Goal: Transaction & Acquisition: Register for event/course

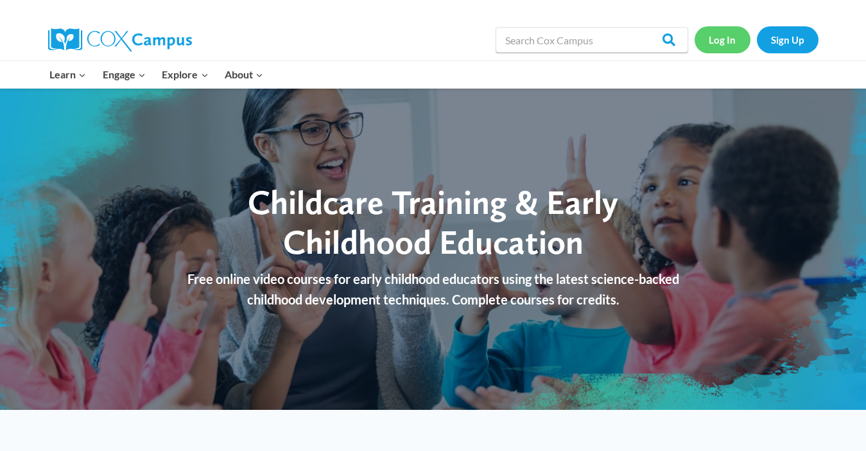
click at [727, 37] on link "Log In" at bounding box center [723, 39] width 56 height 26
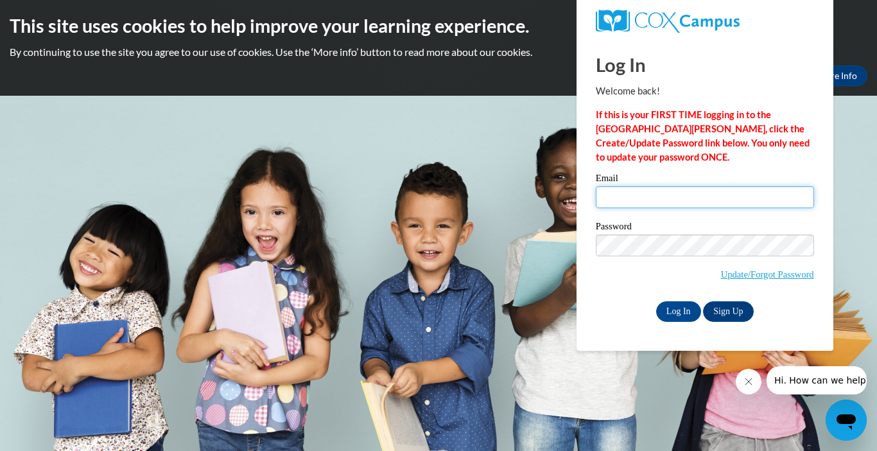
drag, startPoint x: 0, startPoint y: 0, endPoint x: 651, endPoint y: 196, distance: 679.4
click at [651, 196] on input "Email" at bounding box center [705, 197] width 218 height 22
type input "purple77panda@yahoo.com"
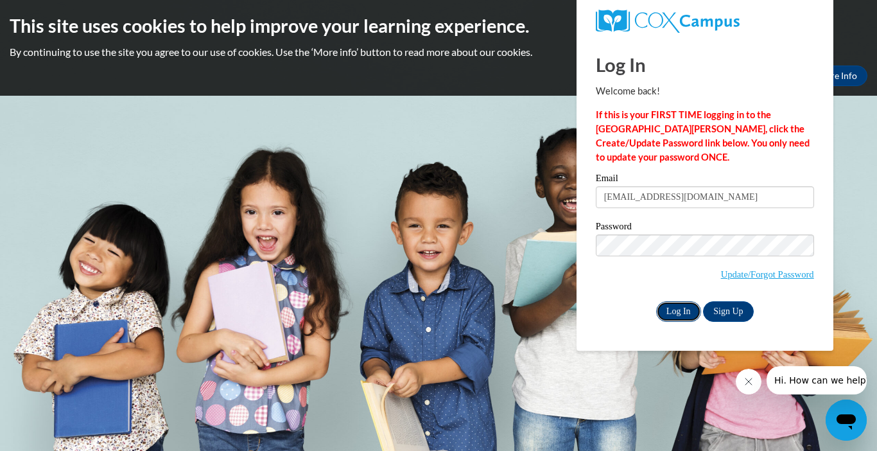
click at [674, 311] on input "Log In" at bounding box center [678, 311] width 45 height 21
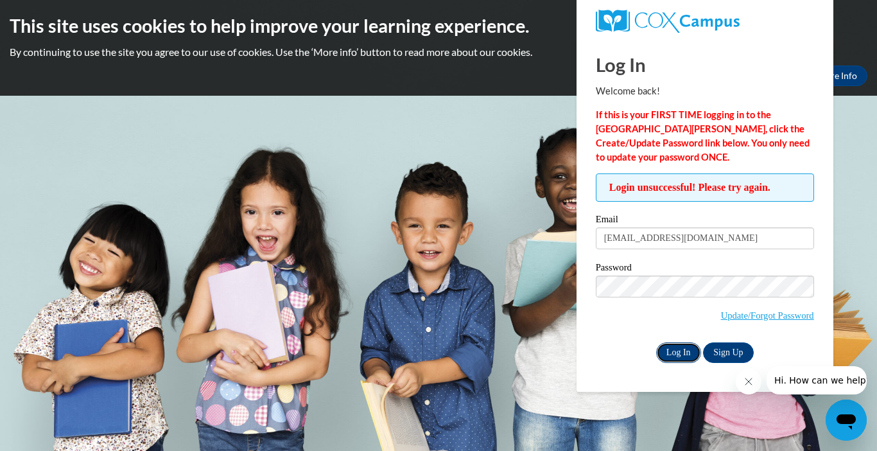
click at [667, 349] on input "Log In" at bounding box center [678, 352] width 45 height 21
drag, startPoint x: 852, startPoint y: 143, endPoint x: 855, endPoint y: 222, distance: 79.1
click at [854, 195] on body "This site uses cookies to help improve your learning experience. By continuing …" at bounding box center [438, 225] width 877 height 451
click at [416, 281] on body "This site uses cookies to help improve your learning experience. By continuing …" at bounding box center [438, 225] width 877 height 451
click at [728, 349] on link "Sign Up" at bounding box center [728, 352] width 50 height 21
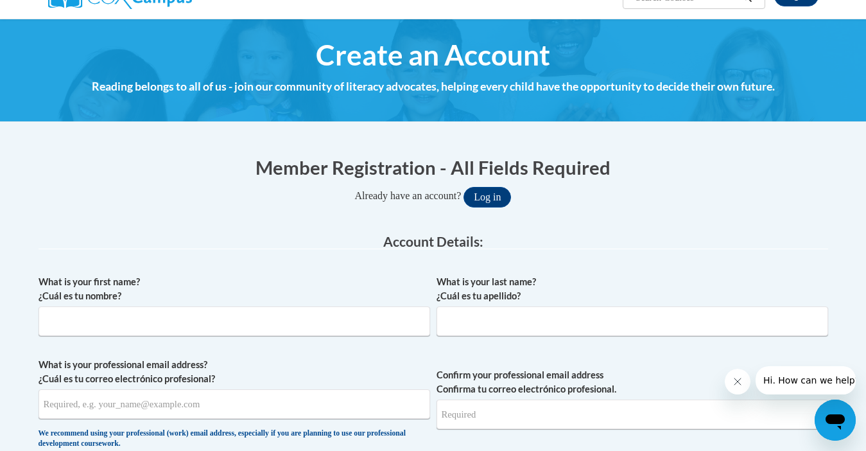
scroll to position [236, 0]
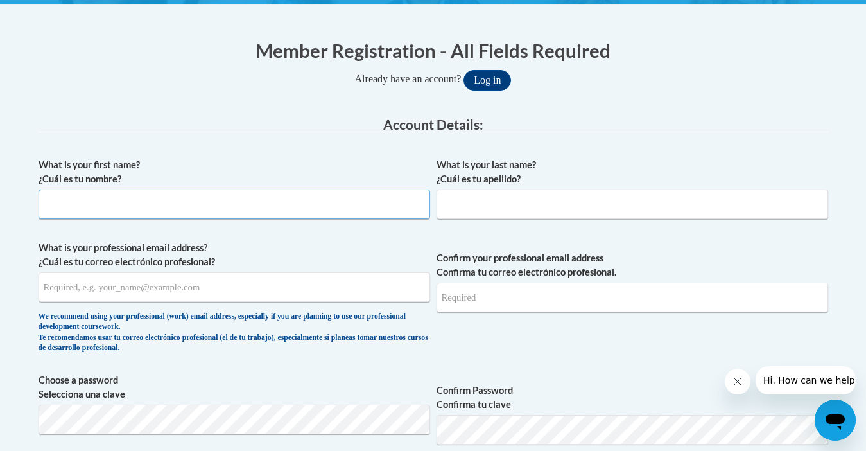
click at [386, 199] on input "What is your first name? ¿Cuál es tu nombre?" at bounding box center [235, 204] width 392 height 30
type input "Paula"
type input "Butler"
click at [297, 295] on input "What is your professional email address? ¿Cuál es tu correo electrónico profesi…" at bounding box center [235, 287] width 392 height 30
type input "aol.etown09@yahoo.com"
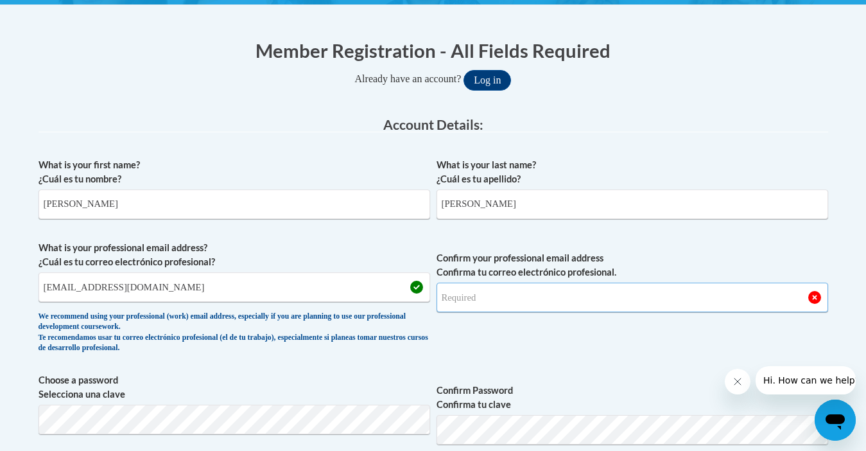
click at [476, 303] on input "Confirm your professional email address Confirma tu correo electrónico profesio…" at bounding box center [633, 298] width 392 height 30
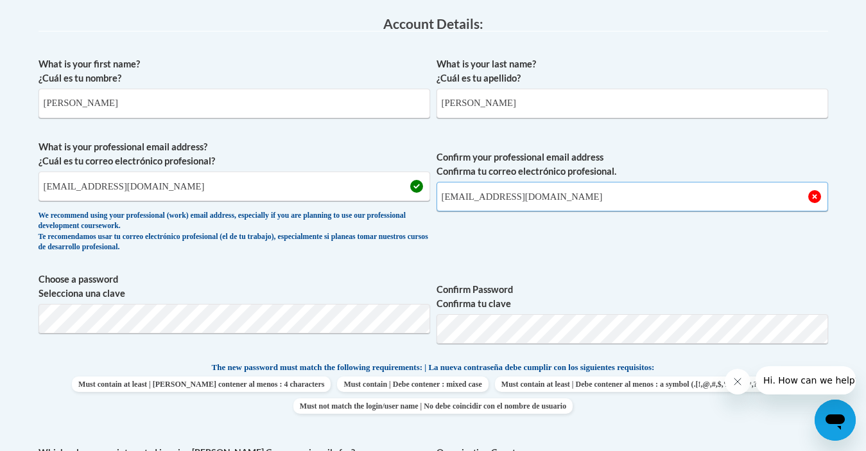
scroll to position [360, 0]
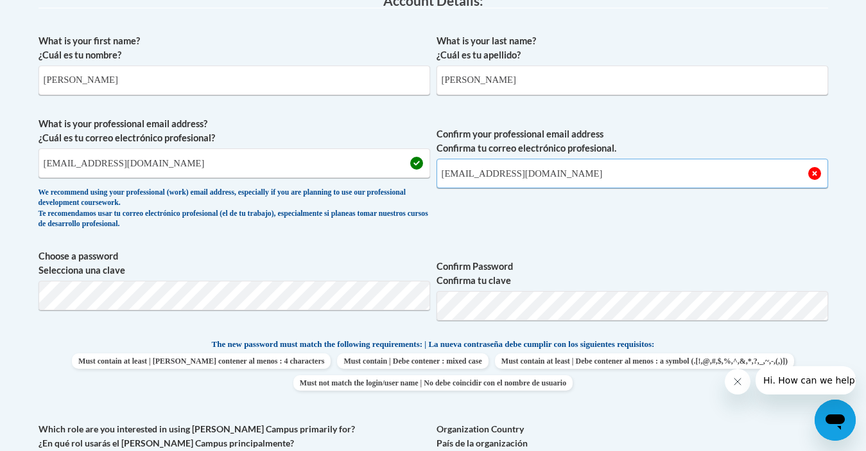
type input "[EMAIL_ADDRESS][DOMAIN_NAME]"
click at [328, 279] on span "Choose a password Selecciona una clave" at bounding box center [235, 290] width 392 height 82
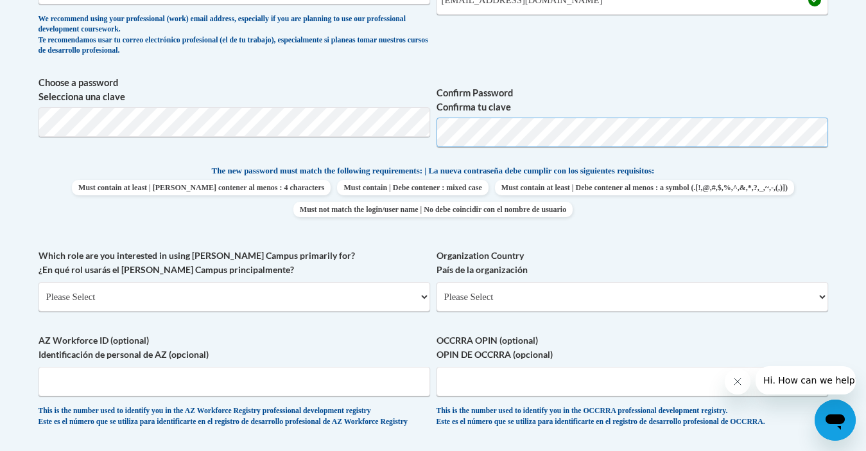
scroll to position [545, 0]
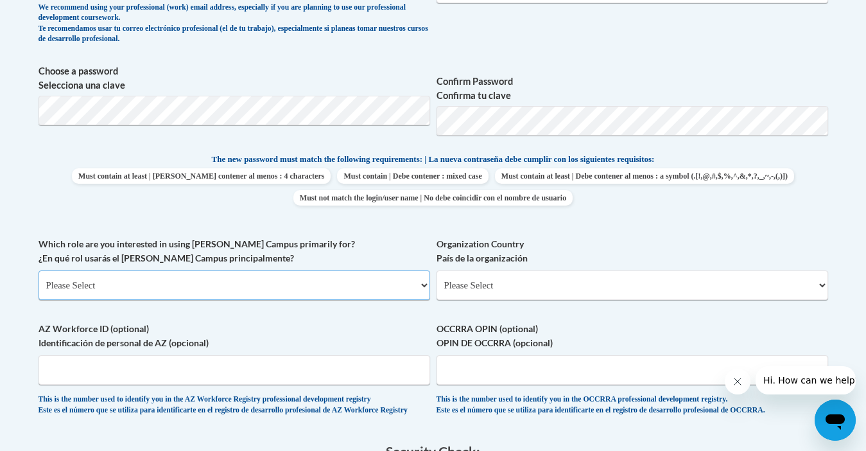
click at [424, 285] on select "Please Select College/University | Colegio/Universidad Community/Nonprofit Part…" at bounding box center [235, 285] width 392 height 30
select select "fbf2d438-af2f-41f8-98f1-81c410e29de3"
click at [39, 270] on select "Please Select College/University | Colegio/Universidad Community/Nonprofit Part…" at bounding box center [235, 285] width 392 height 30
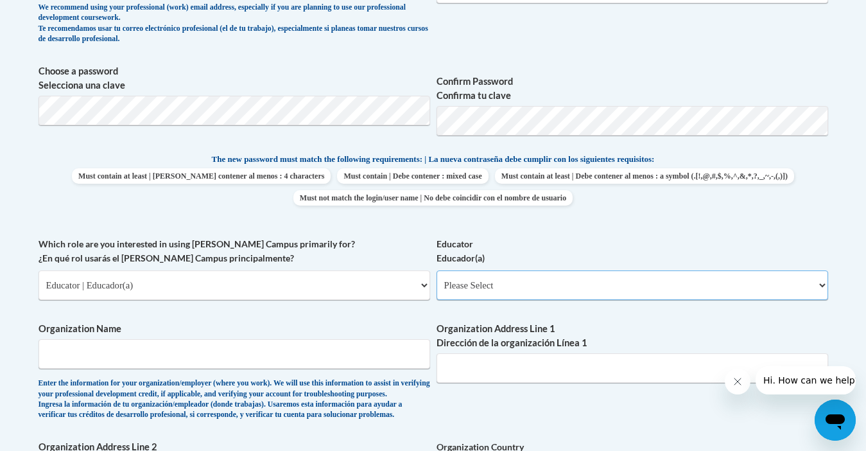
click at [529, 284] on select "Please Select Early Learning/Daycare Teacher/Family Home Care Provider | Maestr…" at bounding box center [633, 285] width 392 height 30
select select "5e2af403-4f2c-4e49-a02f-103e55d7b75b"
click at [437, 270] on select "Please Select Early Learning/Daycare Teacher/Family Home Care Provider | Maestr…" at bounding box center [633, 285] width 392 height 30
click at [367, 355] on input "Organization Name" at bounding box center [235, 354] width 392 height 30
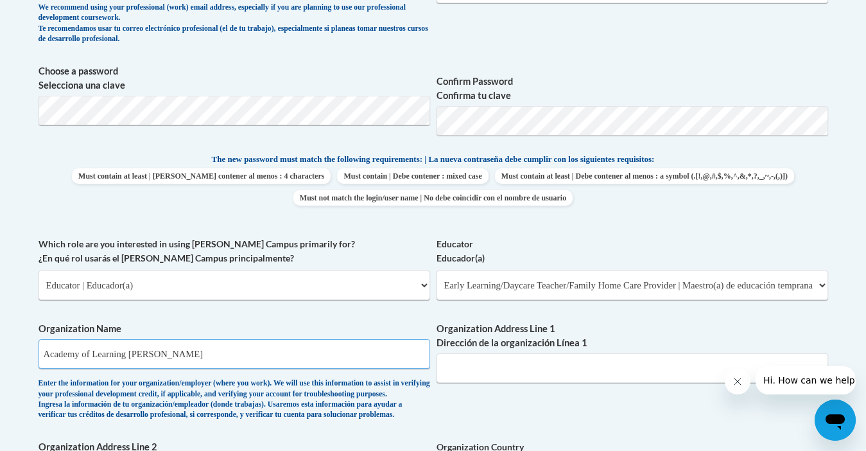
click at [150, 354] on input "Academy of Learning Radliff" at bounding box center [235, 354] width 392 height 30
type input "Academy of Learning Radcliff"
click at [480, 369] on input "Organization Address Line 1 Dirección de la organización Línea 1" at bounding box center [633, 368] width 392 height 30
click at [487, 369] on input "1448 Westlincoln Trail Blvd" at bounding box center [633, 368] width 392 height 30
click at [505, 369] on input "1448 Westl incoln Trail Blvd" at bounding box center [633, 368] width 392 height 30
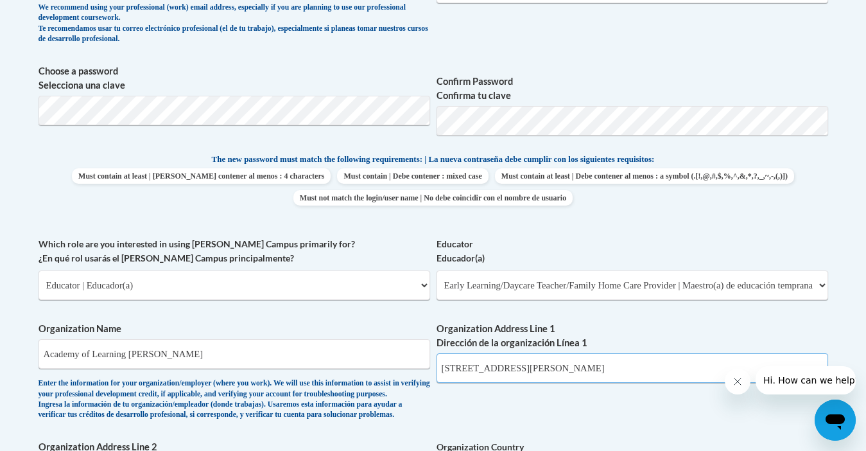
click at [619, 368] on input "1448 West Lincoln Trail Blvd" at bounding box center [633, 368] width 392 height 30
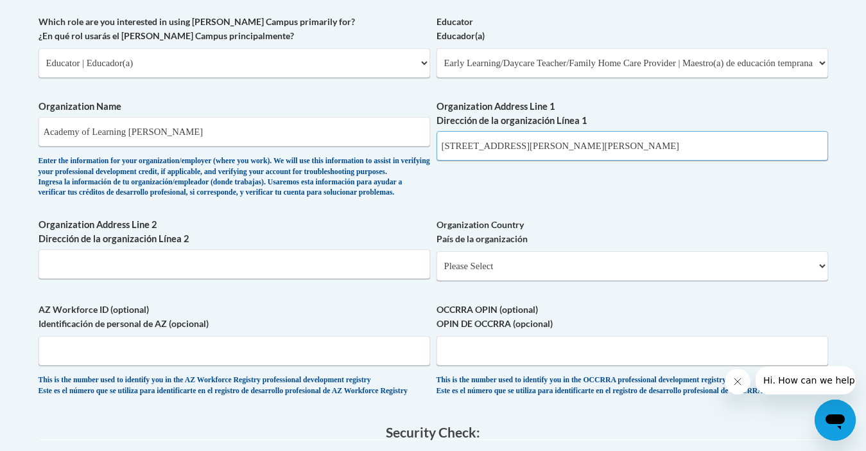
scroll to position [776, 0]
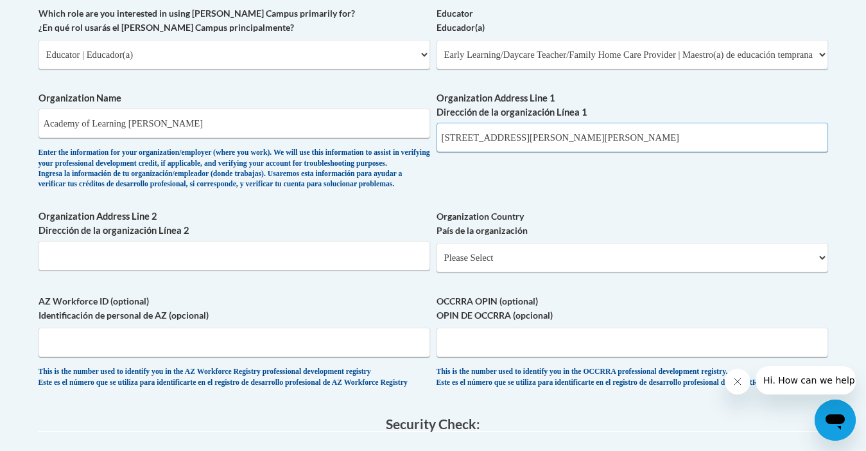
type input "1448 West Lincoln Trail Blvd, Radcliff KY 40160"
click at [819, 272] on select "Please Select United States | Estados Unidos Outside of the United States | Fue…" at bounding box center [633, 258] width 392 height 30
select select "ad49bcad-a171-4b2e-b99c-48b446064914"
click at [437, 263] on select "Please Select United States | Estados Unidos Outside of the United States | Fue…" at bounding box center [633, 258] width 392 height 30
select select
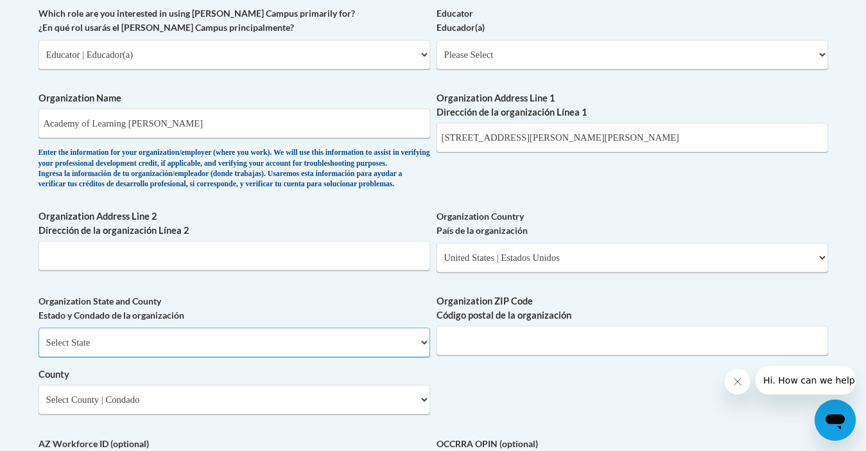
click at [421, 357] on select "Select State Alabama Alaska Arizona Arkansas California Colorado Connecticut De…" at bounding box center [235, 343] width 392 height 30
select select "Kentucky"
click at [39, 349] on select "Select State Alabama Alaska Arizona Arkansas California Colorado Connecticut De…" at bounding box center [235, 343] width 392 height 30
click at [509, 355] on input "Organization ZIP Code Código postal de la organización" at bounding box center [633, 341] width 392 height 30
type input "42701"
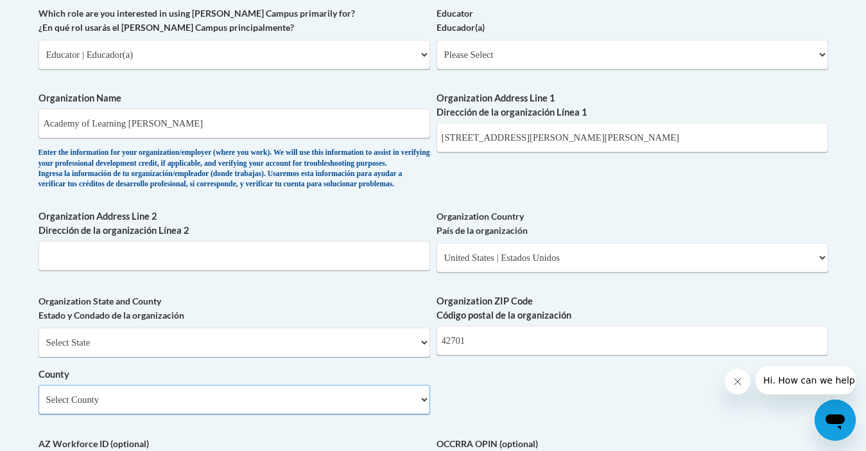
click at [416, 414] on select "Select County Adair Allen Anderson Ballard Barren Bath Bell Boone Bourbon Boyd …" at bounding box center [235, 400] width 392 height 30
select select "Hardin"
click at [39, 406] on select "Select County Adair Allen Anderson Ballard Barren Bath Bell Boone Bourbon Boyd …" at bounding box center [235, 400] width 392 height 30
drag, startPoint x: 564, startPoint y: 137, endPoint x: 655, endPoint y: 134, distance: 90.6
click at [655, 134] on input "1448 West Lincoln Trail Blvd, Radcliff KY 40160" at bounding box center [633, 138] width 392 height 30
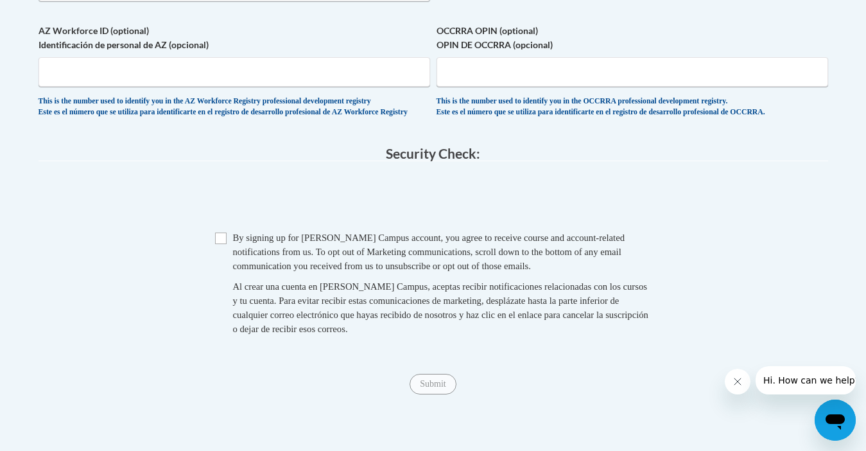
scroll to position [1191, 0]
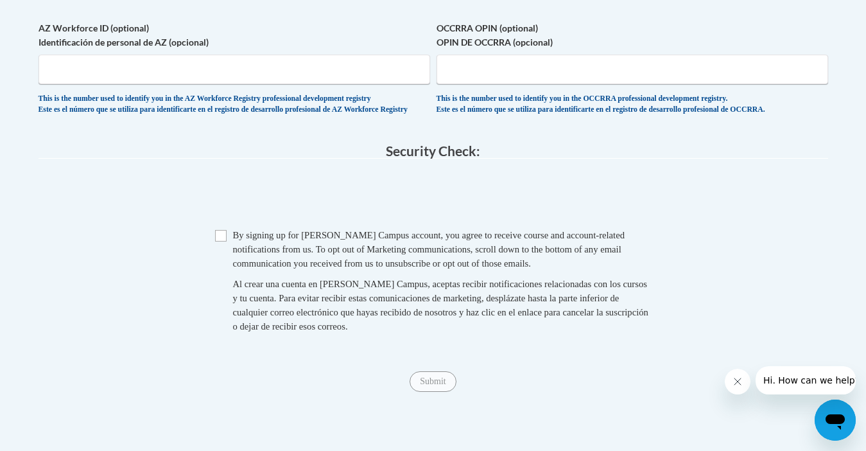
type input "1448 West Lincoln Trail Blvd"
click at [221, 241] on input "Checkbox" at bounding box center [221, 236] width 12 height 12
checkbox input "true"
click at [440, 392] on input "Submit" at bounding box center [433, 381] width 46 height 21
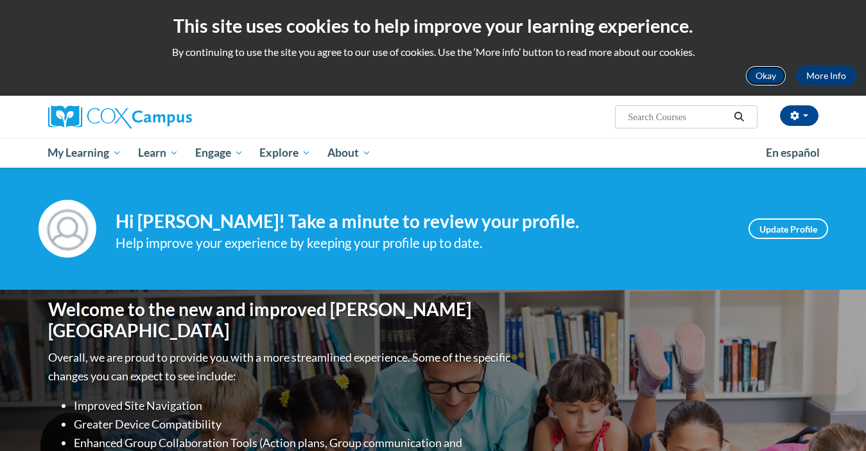
click at [765, 74] on button "Okay" at bounding box center [766, 76] width 41 height 21
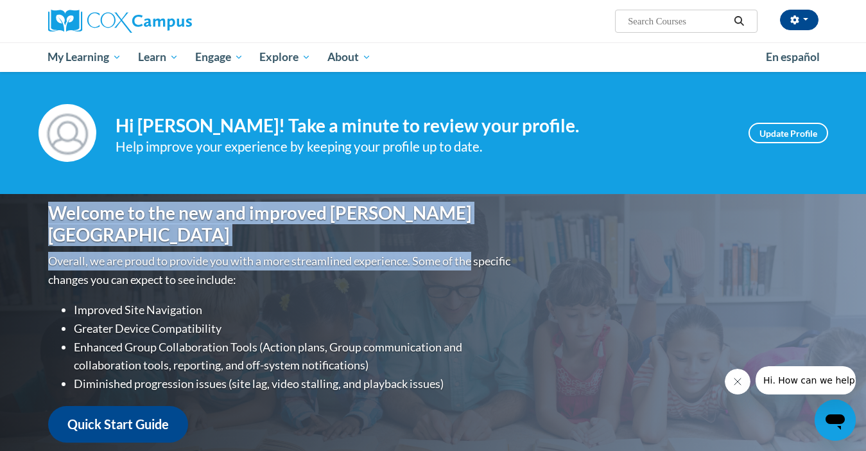
drag, startPoint x: 691, startPoint y: 181, endPoint x: 832, endPoint y: 216, distance: 145.5
click at [785, 137] on link "Update Profile" at bounding box center [789, 133] width 80 height 21
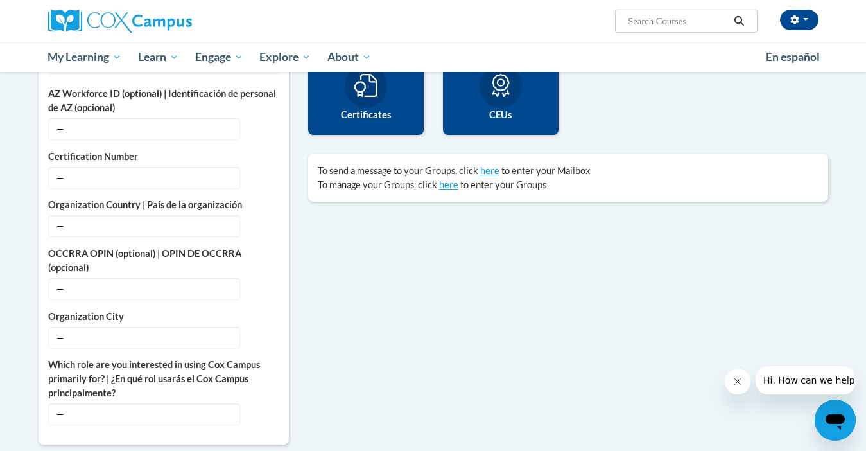
scroll to position [342, 0]
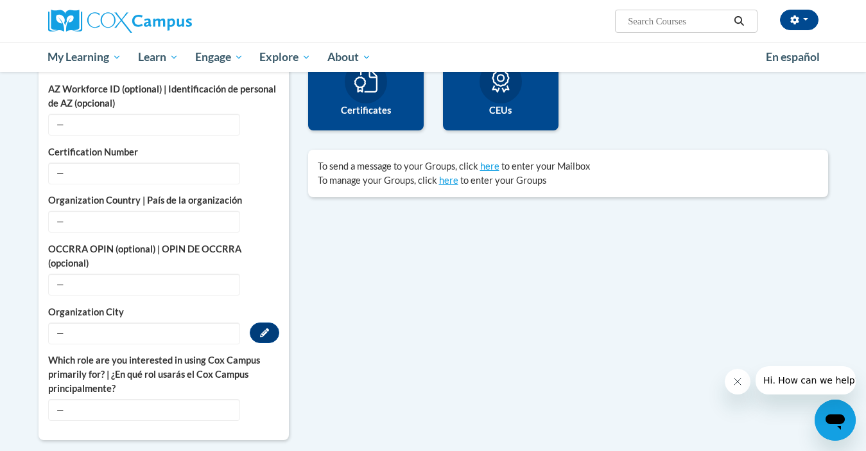
click at [66, 336] on span "—" at bounding box center [144, 333] width 192 height 22
click at [56, 412] on span "—" at bounding box center [144, 410] width 192 height 22
click at [218, 410] on span "—" at bounding box center [144, 410] width 192 height 22
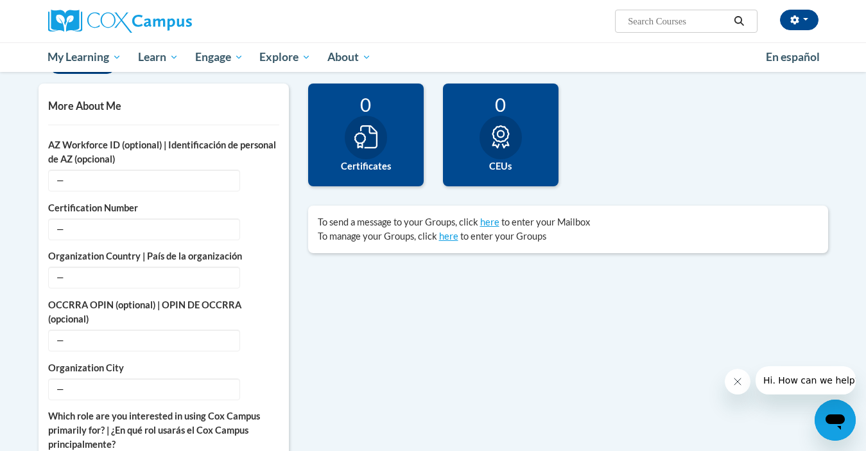
scroll to position [288, 0]
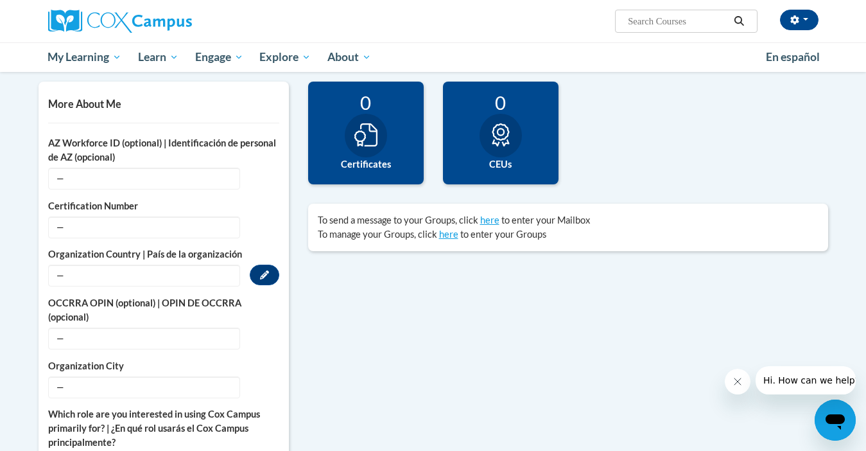
click at [150, 270] on span "—" at bounding box center [144, 276] width 192 height 22
click at [57, 277] on span "—" at bounding box center [144, 276] width 192 height 22
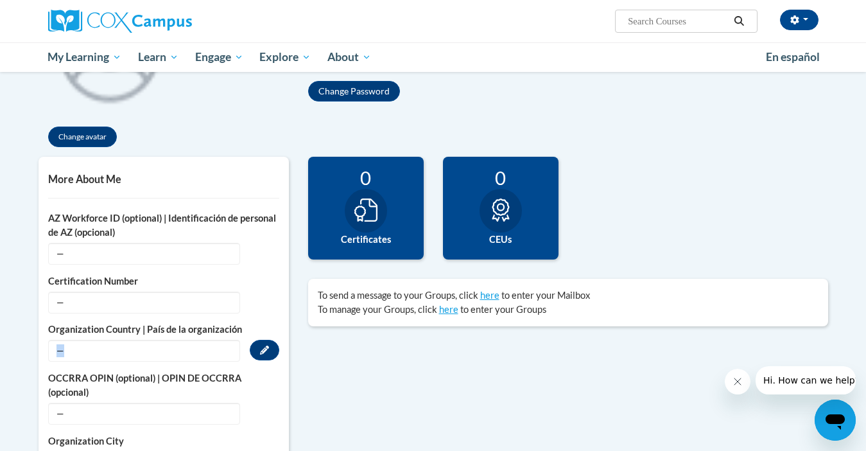
scroll to position [0, 0]
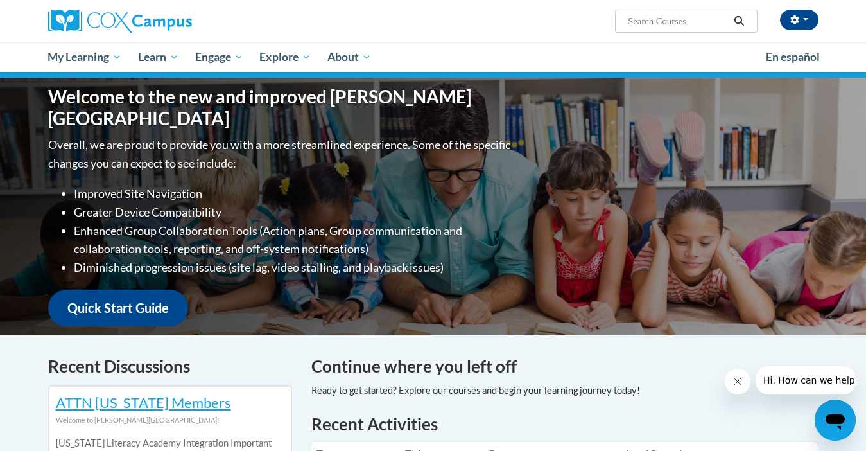
scroll to position [118, 0]
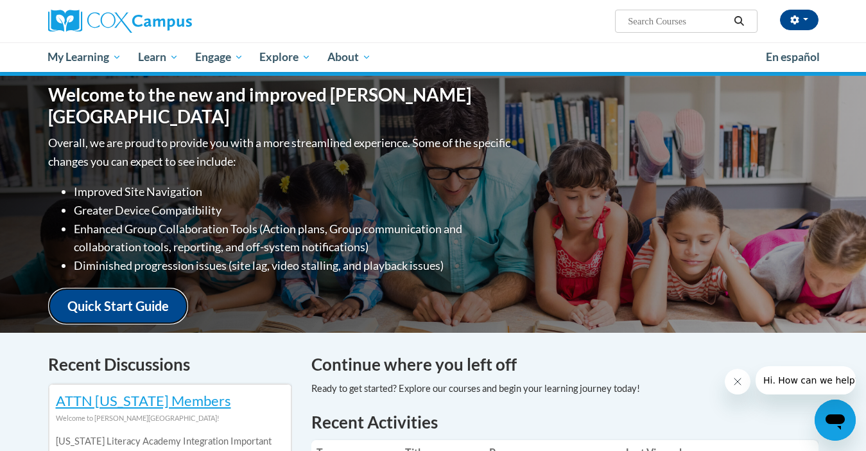
click at [153, 288] on link "Quick Start Guide" at bounding box center [118, 306] width 140 height 37
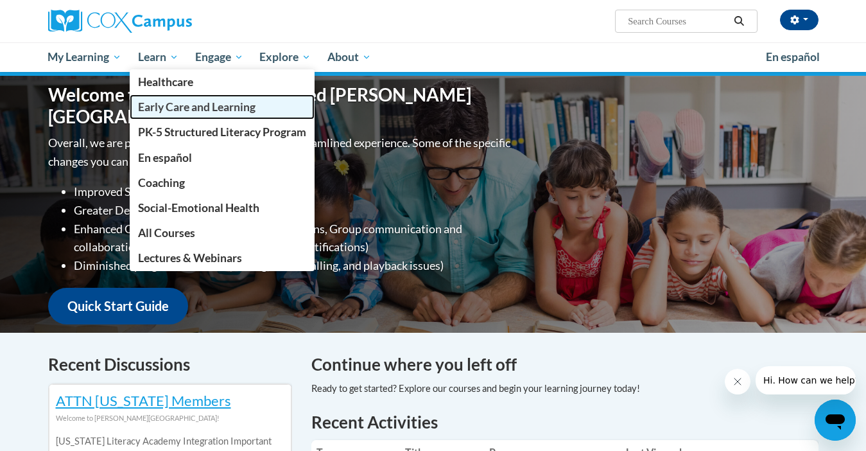
click at [167, 107] on span "Early Care and Learning" at bounding box center [197, 106] width 118 height 13
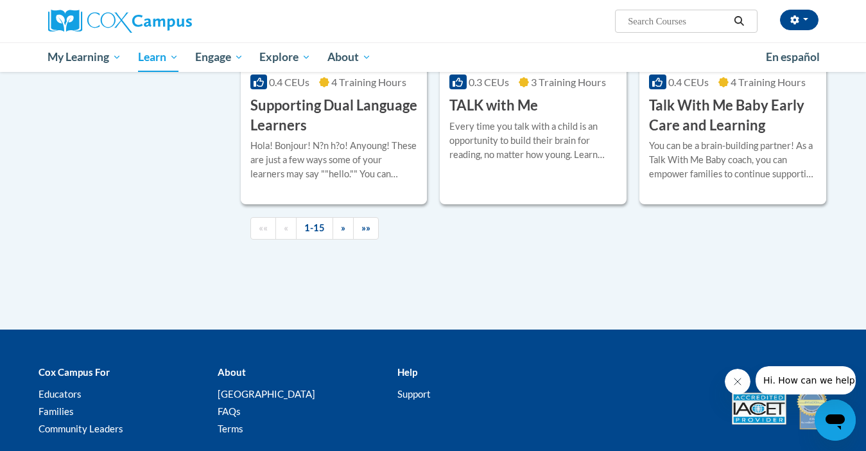
scroll to position [1921, 0]
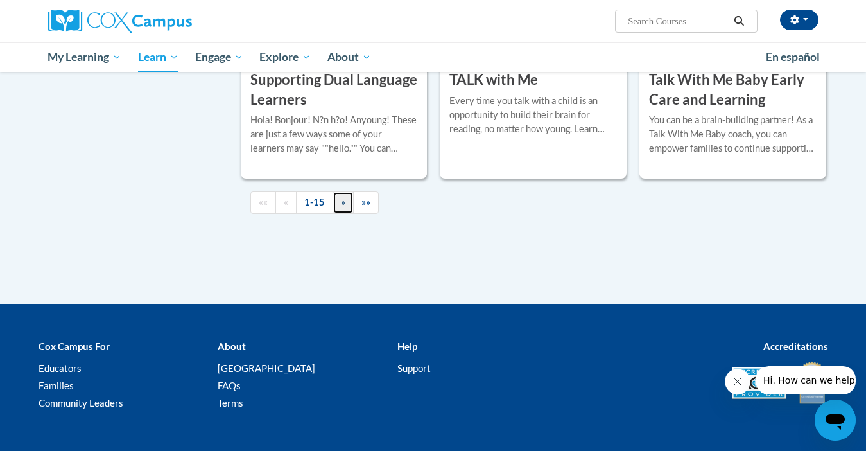
click at [346, 214] on link "»" at bounding box center [343, 202] width 21 height 22
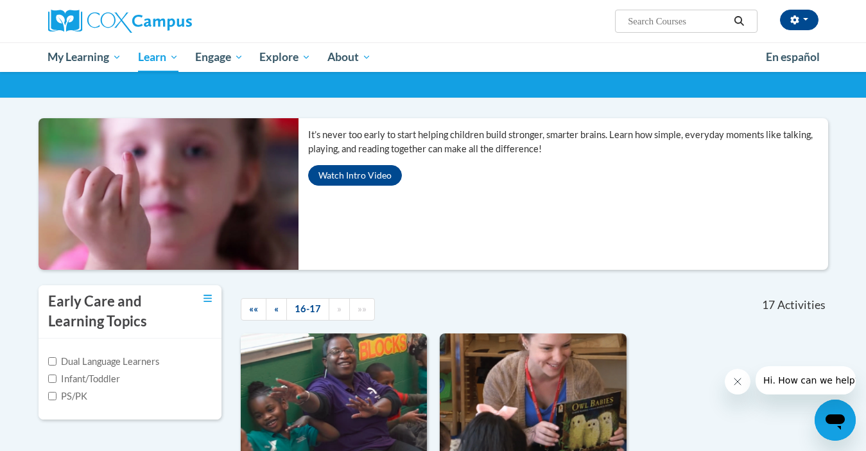
scroll to position [0, 0]
